Goal: Find specific page/section: Find specific page/section

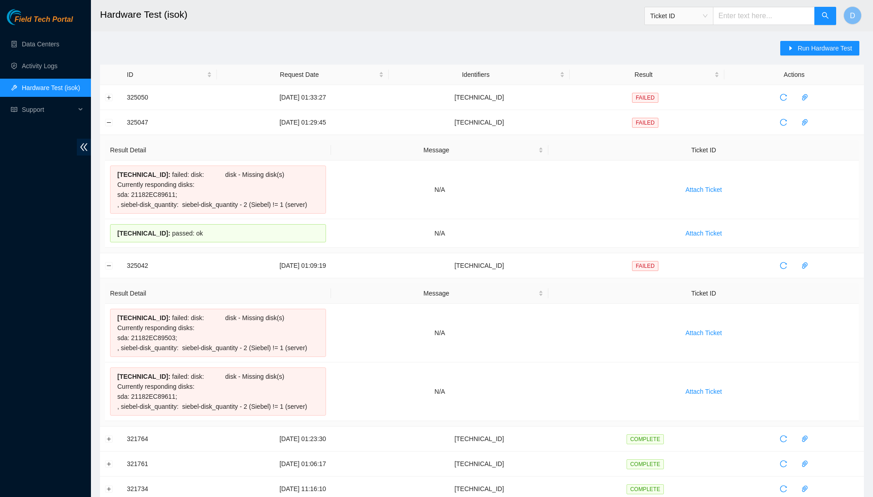
scroll to position [0, 0]
click at [28, 48] on link "Data Centers" at bounding box center [40, 43] width 37 height 7
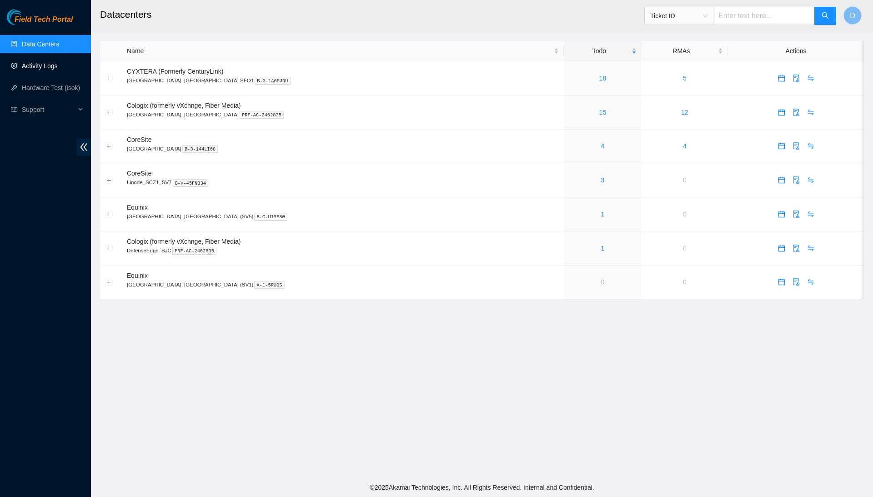
click at [58, 70] on link "Activity Logs" at bounding box center [40, 65] width 36 height 7
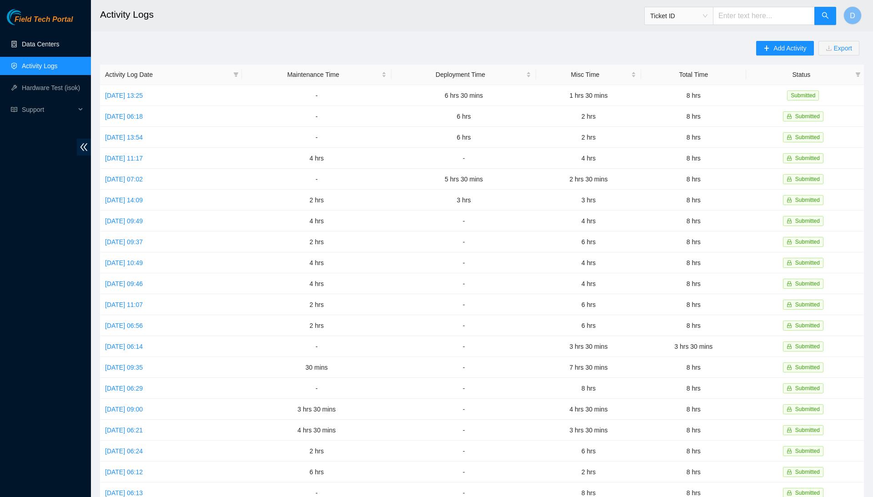
click at [57, 40] on link "Data Centers" at bounding box center [40, 43] width 37 height 7
